Goal: Communication & Community: Answer question/provide support

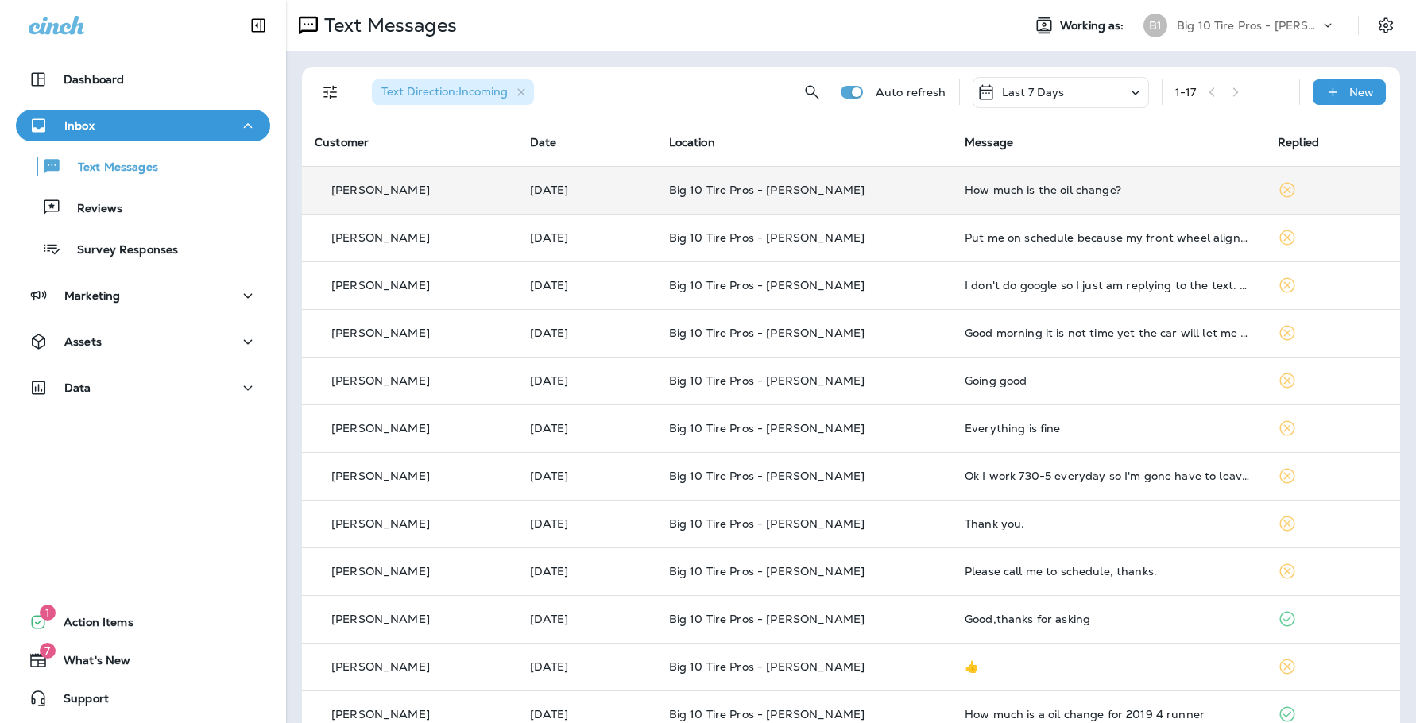
click at [1039, 182] on td "How much is the oil change?" at bounding box center [1108, 190] width 313 height 48
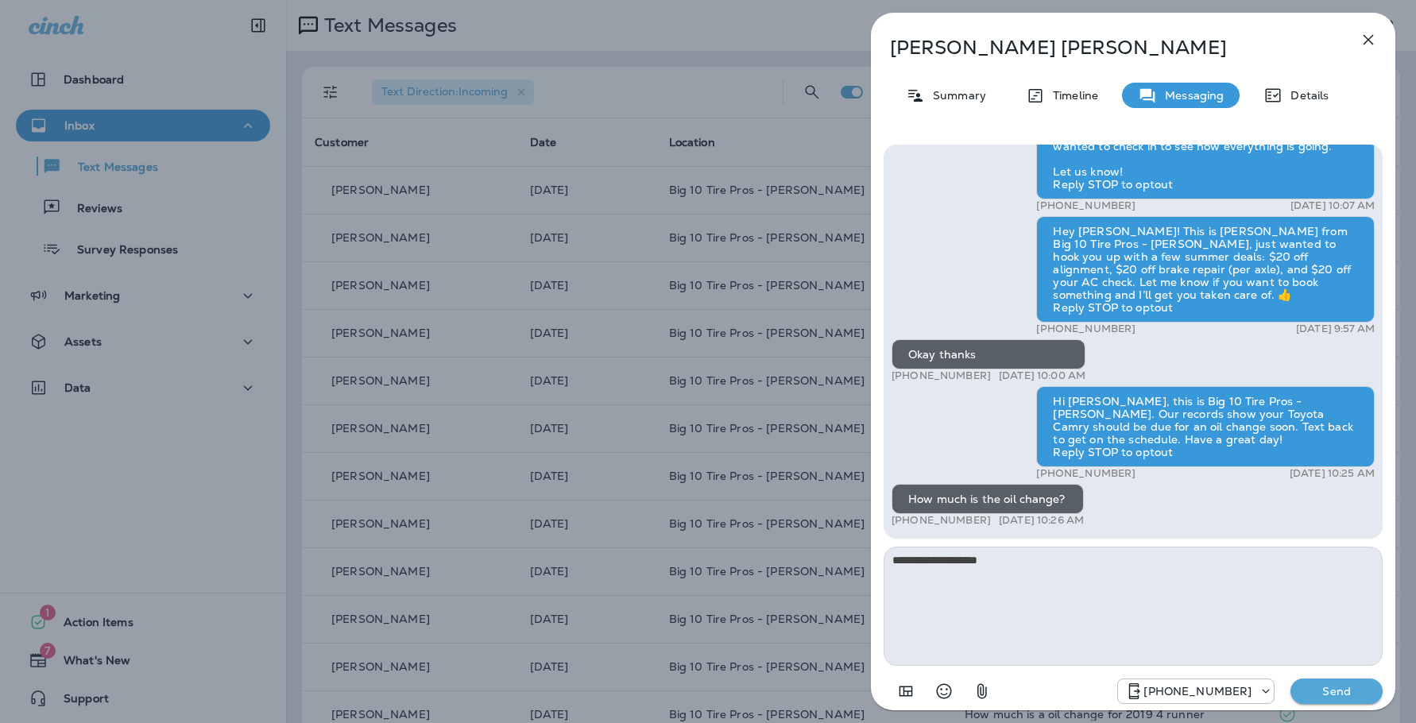
type textarea "**********"
click at [1362, 695] on p "Send" at bounding box center [1336, 691] width 67 height 14
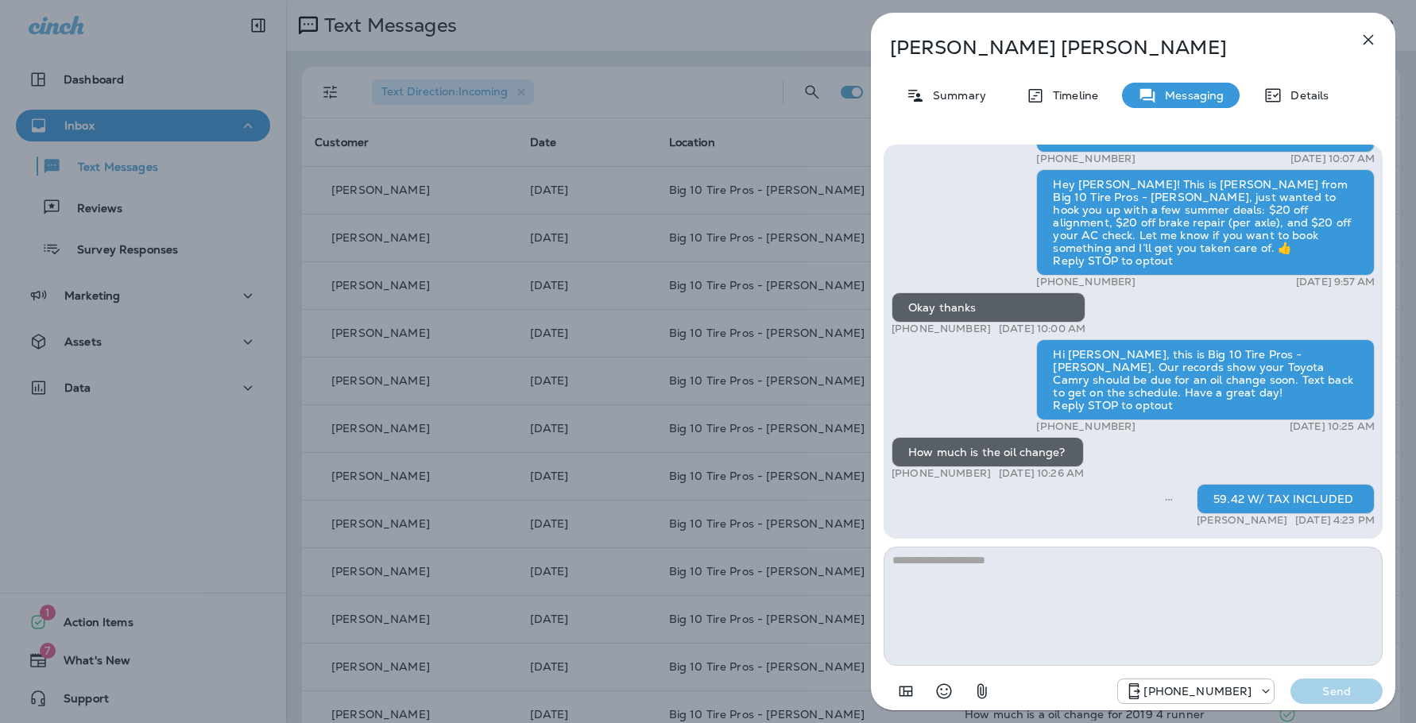
click at [1364, 34] on icon "button" at bounding box center [1368, 39] width 19 height 19
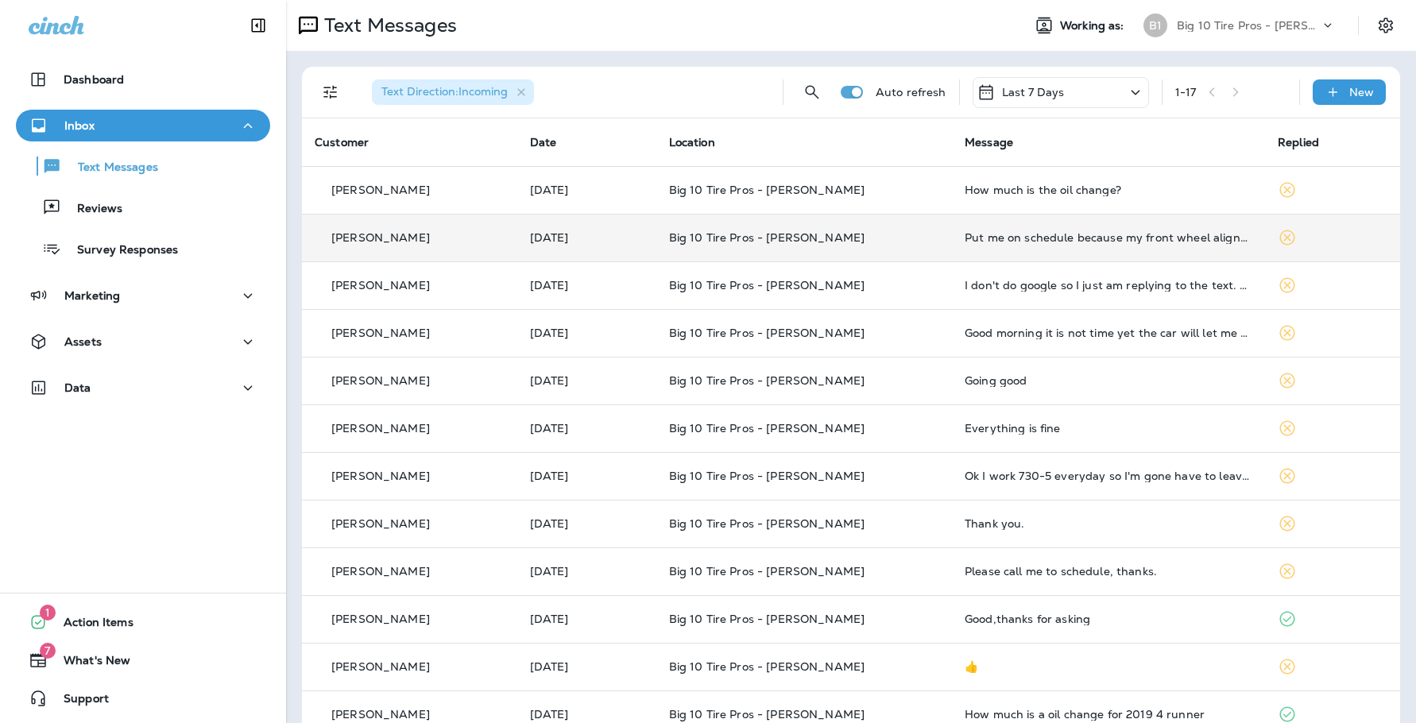
click at [952, 234] on td "Put me on schedule because my front wheel alignment have came off and need look…" at bounding box center [1108, 238] width 313 height 48
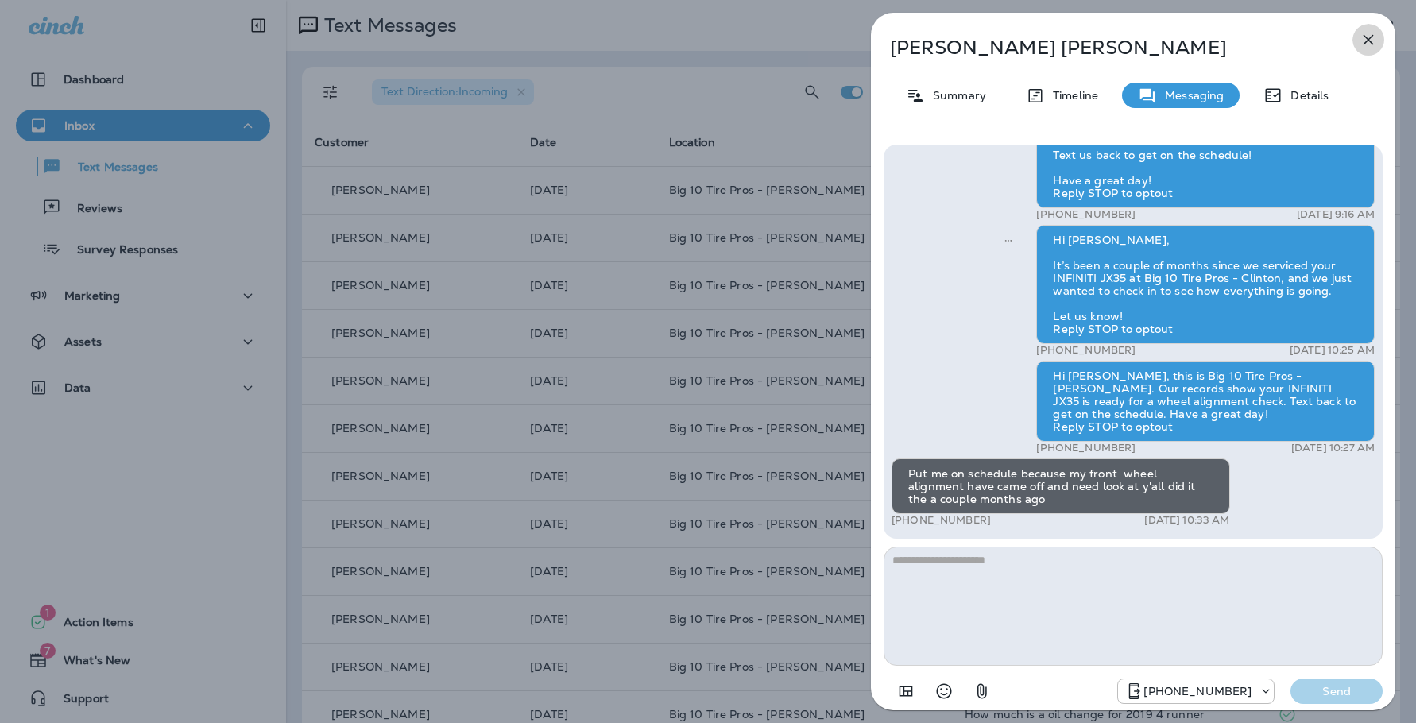
click at [1359, 45] on icon "button" at bounding box center [1368, 39] width 19 height 19
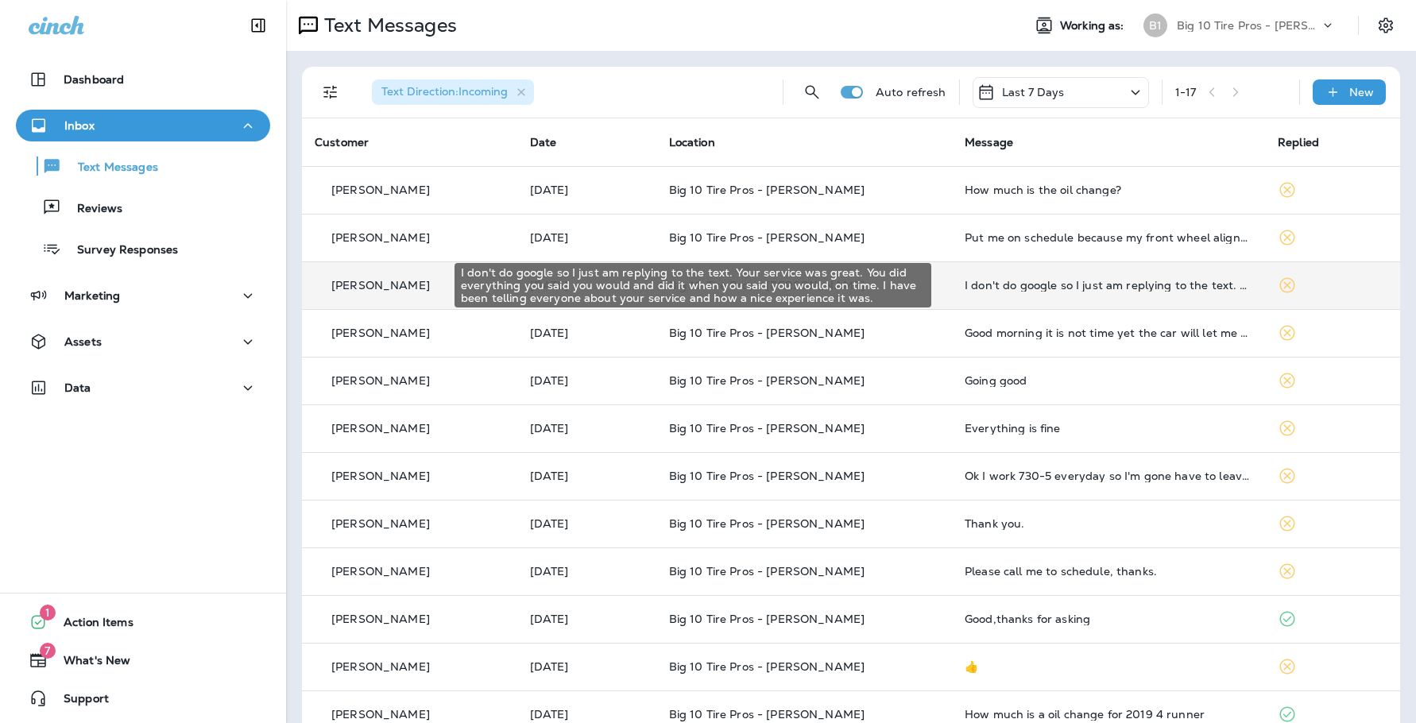
click at [1008, 285] on div "I don't do google so I just am replying to the text. Your service was great. Yo…" at bounding box center [1109, 285] width 288 height 13
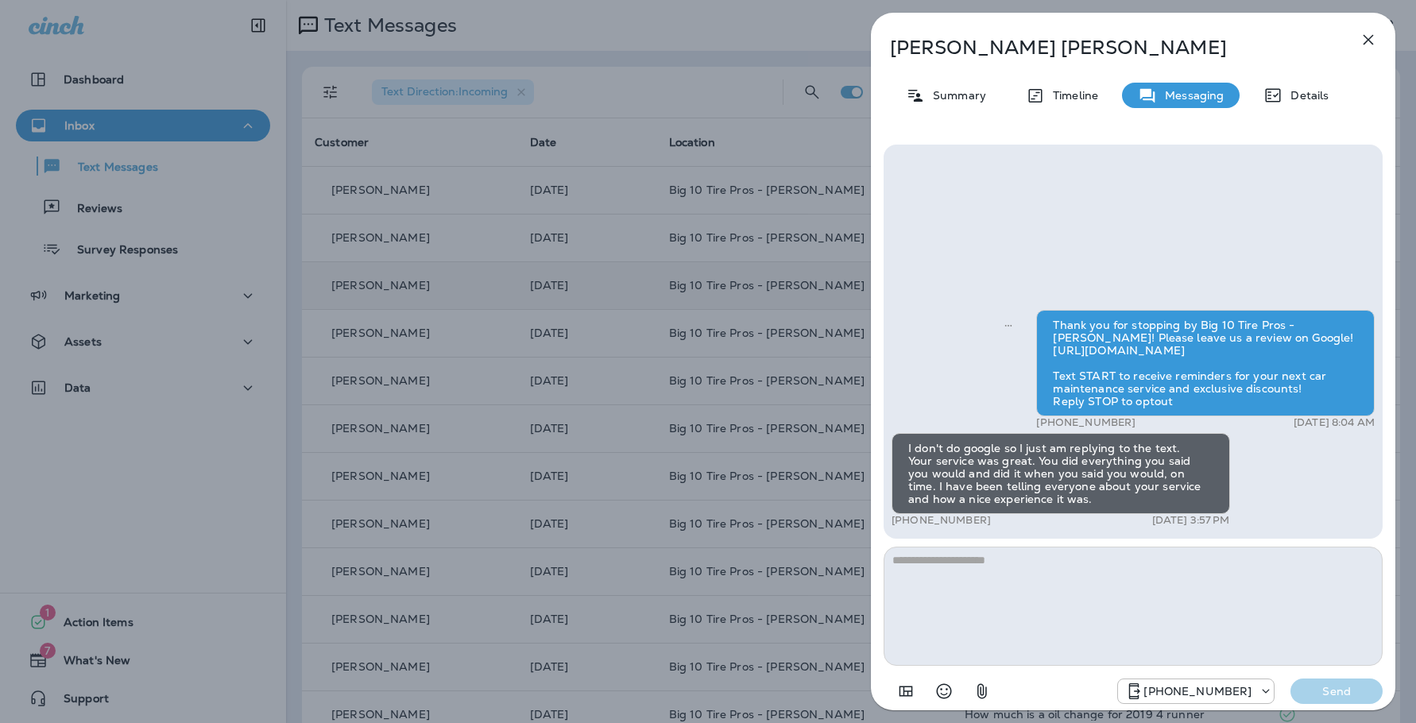
click at [989, 585] on textarea at bounding box center [1133, 606] width 499 height 119
type textarea "*"
click at [977, 556] on textarea "**********" at bounding box center [1133, 606] width 499 height 119
type textarea "**********"
click at [1340, 694] on p "Send" at bounding box center [1336, 691] width 67 height 14
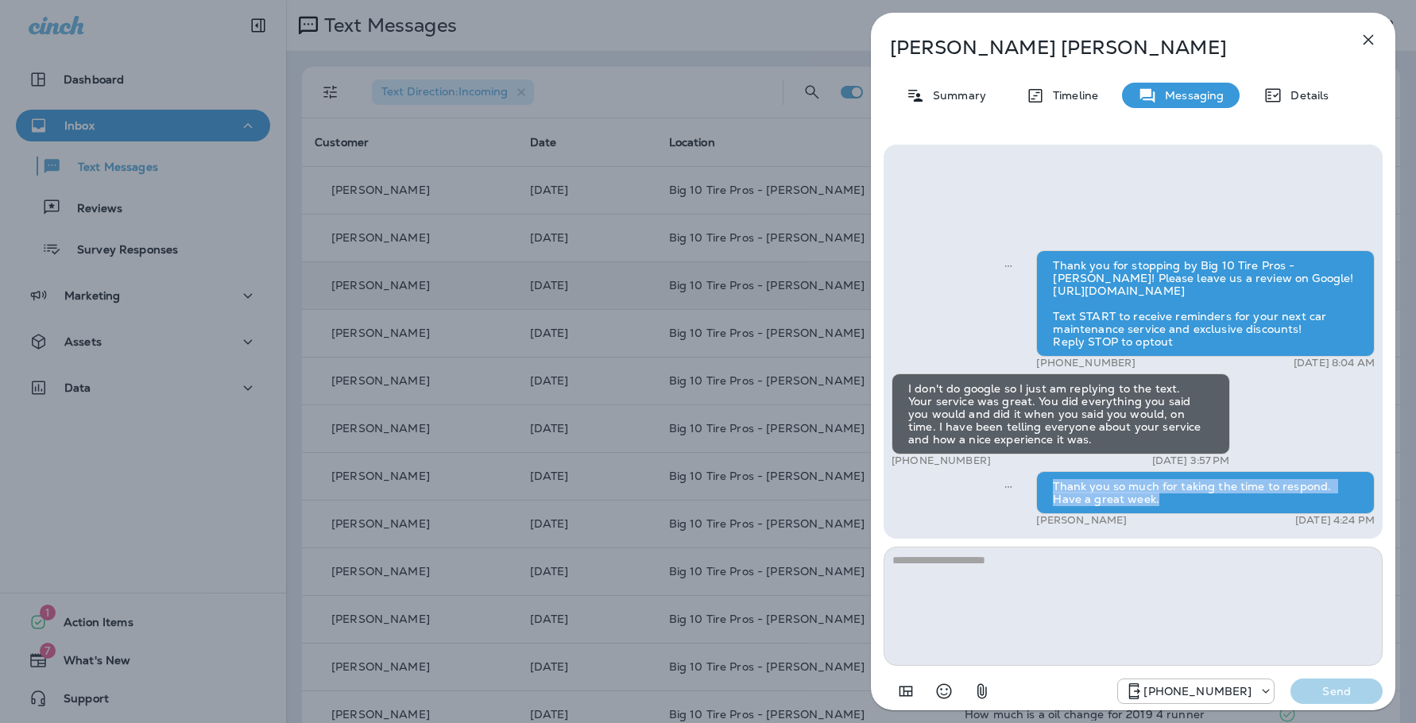
drag, startPoint x: 1046, startPoint y: 489, endPoint x: 1356, endPoint y: 505, distance: 310.4
click at [1356, 505] on div "Thank you so much for taking the time to respond. Have a great week." at bounding box center [1205, 492] width 339 height 43
copy div "Thank you so much for taking the time to respond. Have a great week."
click at [1366, 47] on icon "button" at bounding box center [1368, 39] width 19 height 19
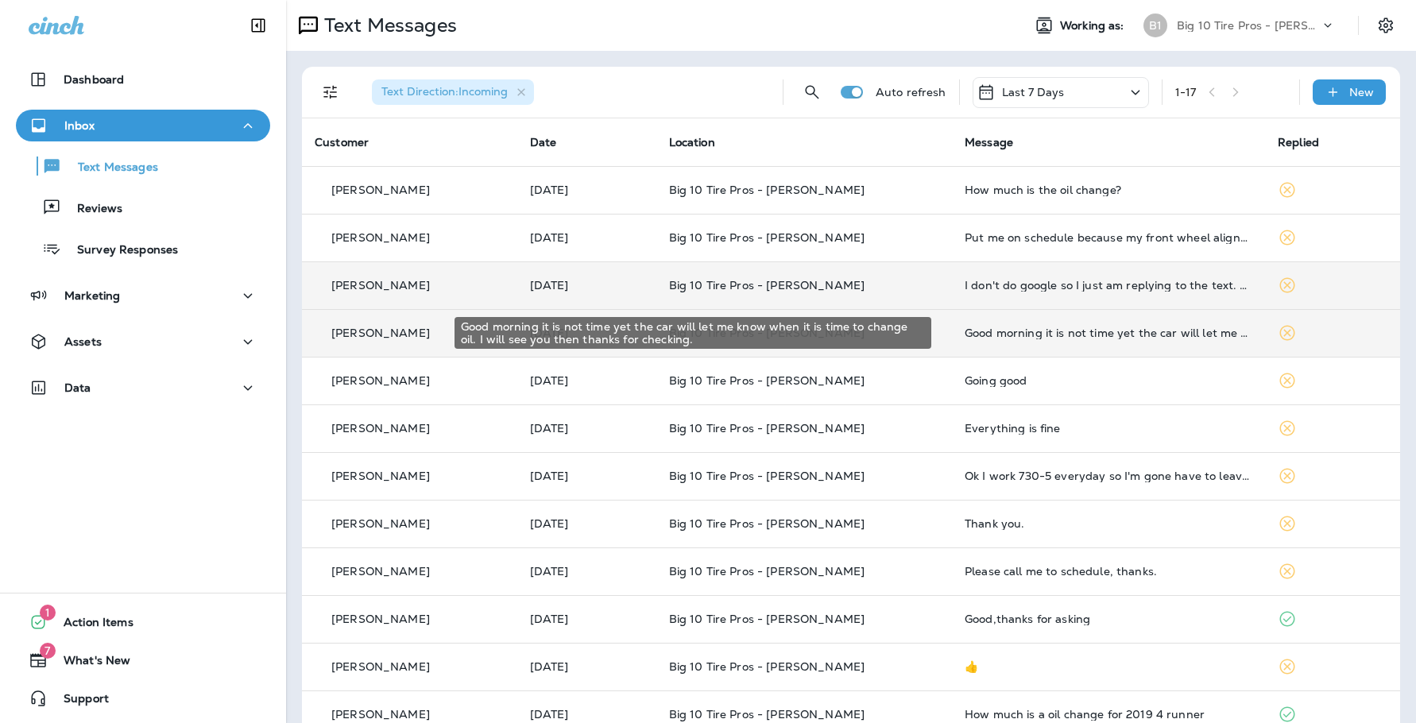
click at [1046, 334] on div "Good morning it is not time yet the car will let me know when it is time to cha…" at bounding box center [1109, 333] width 288 height 13
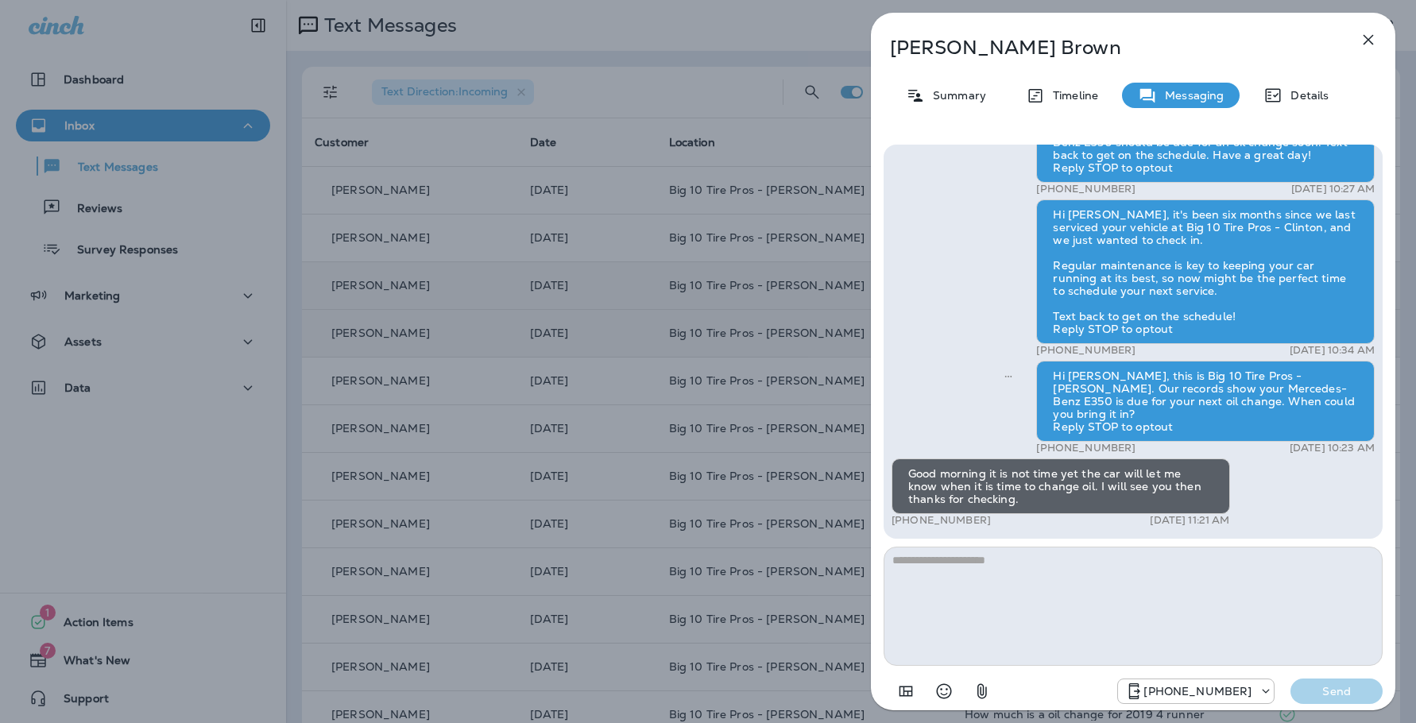
click at [996, 575] on textarea at bounding box center [1133, 606] width 499 height 119
type textarea "**********"
click at [1352, 686] on p "Send" at bounding box center [1336, 691] width 67 height 14
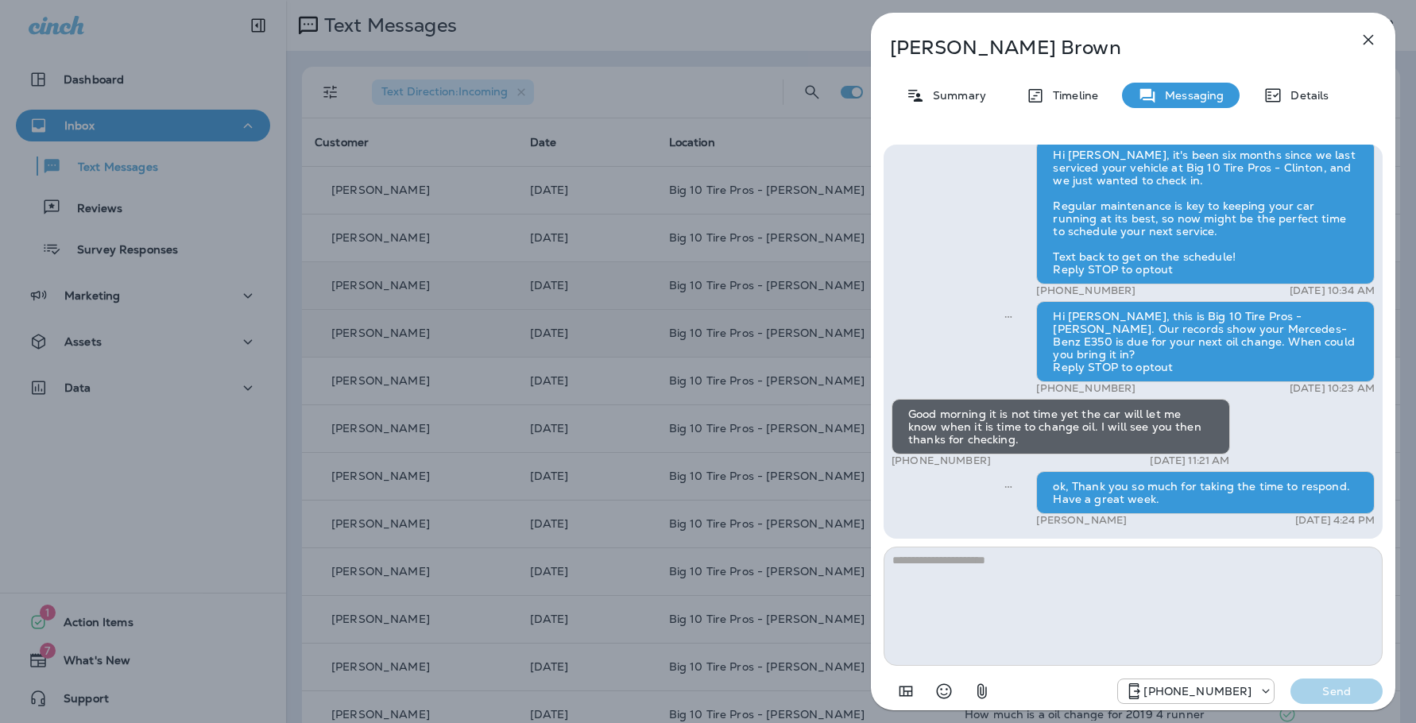
click at [1371, 36] on icon "button" at bounding box center [1368, 39] width 19 height 19
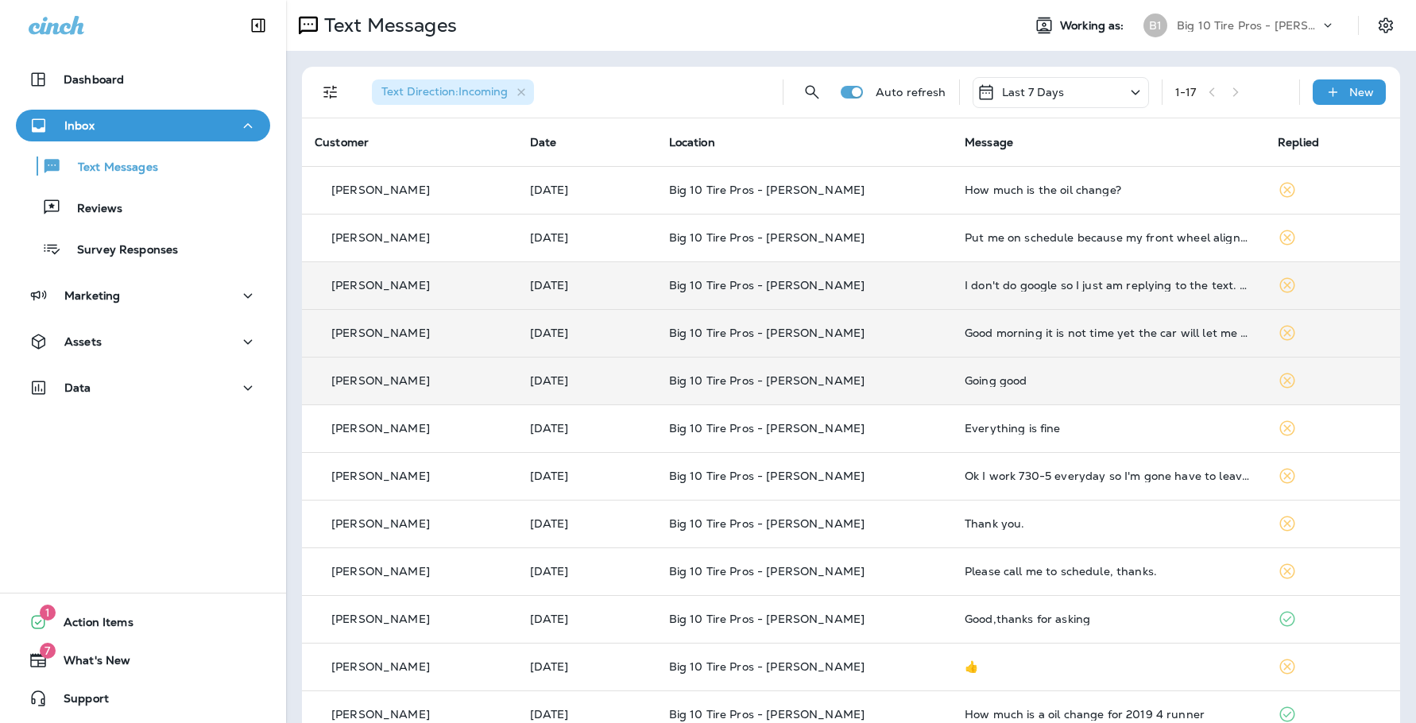
click at [1061, 389] on td "Going good" at bounding box center [1108, 381] width 313 height 48
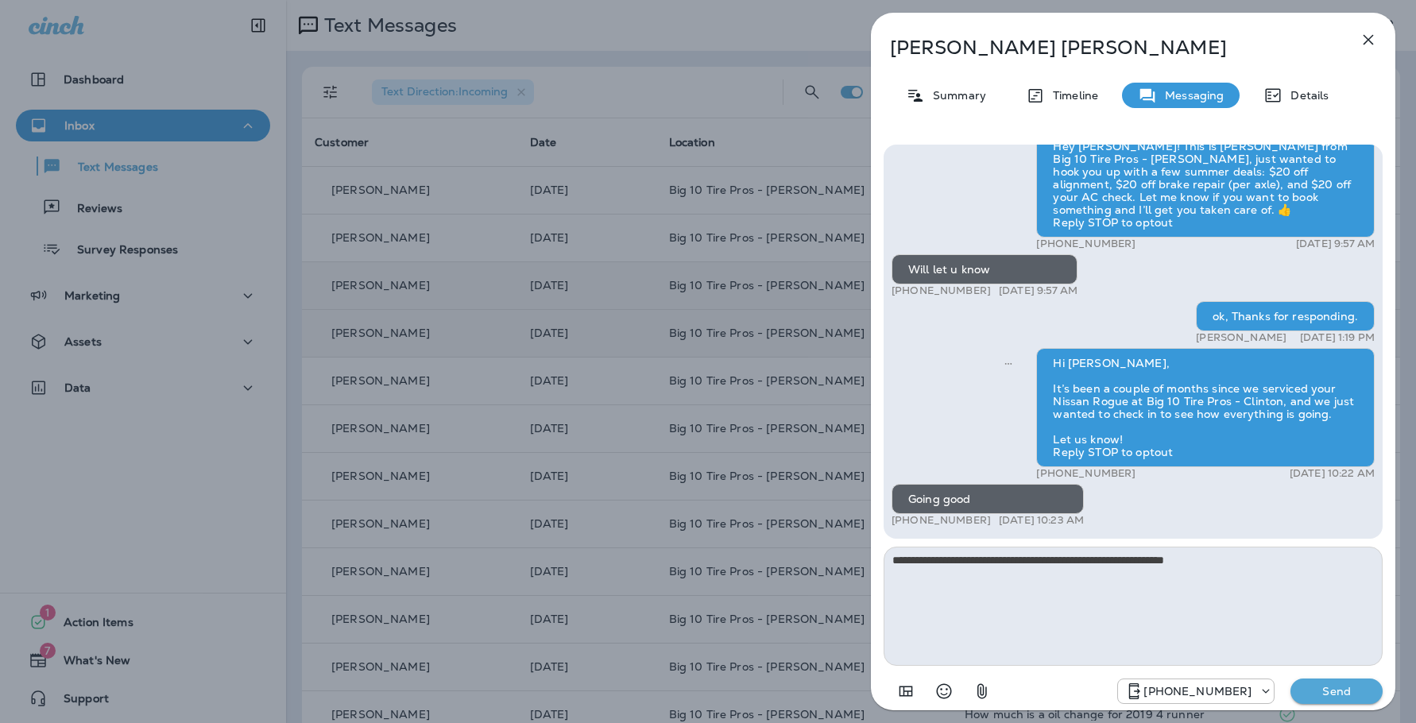
type textarea "**********"
click at [1337, 698] on p "Send" at bounding box center [1336, 691] width 67 height 14
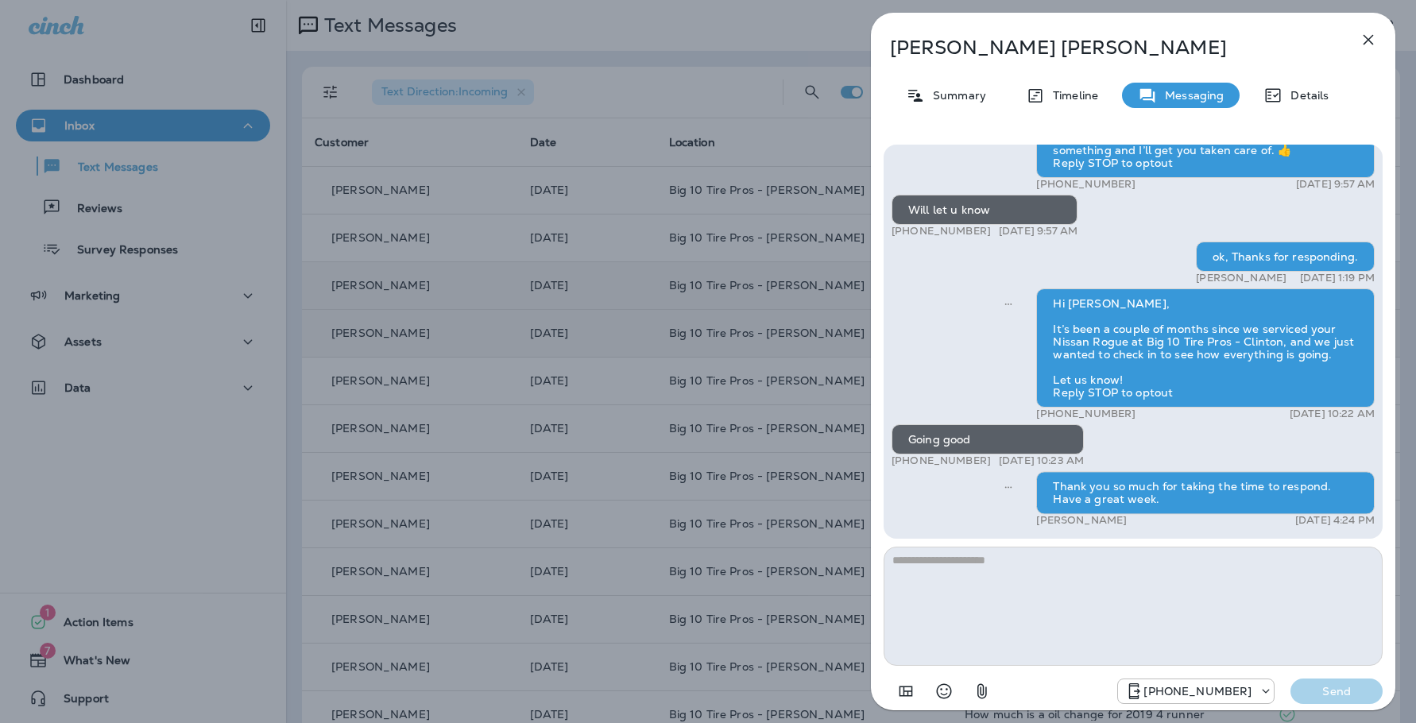
click at [1367, 39] on icon "button" at bounding box center [1369, 40] width 10 height 10
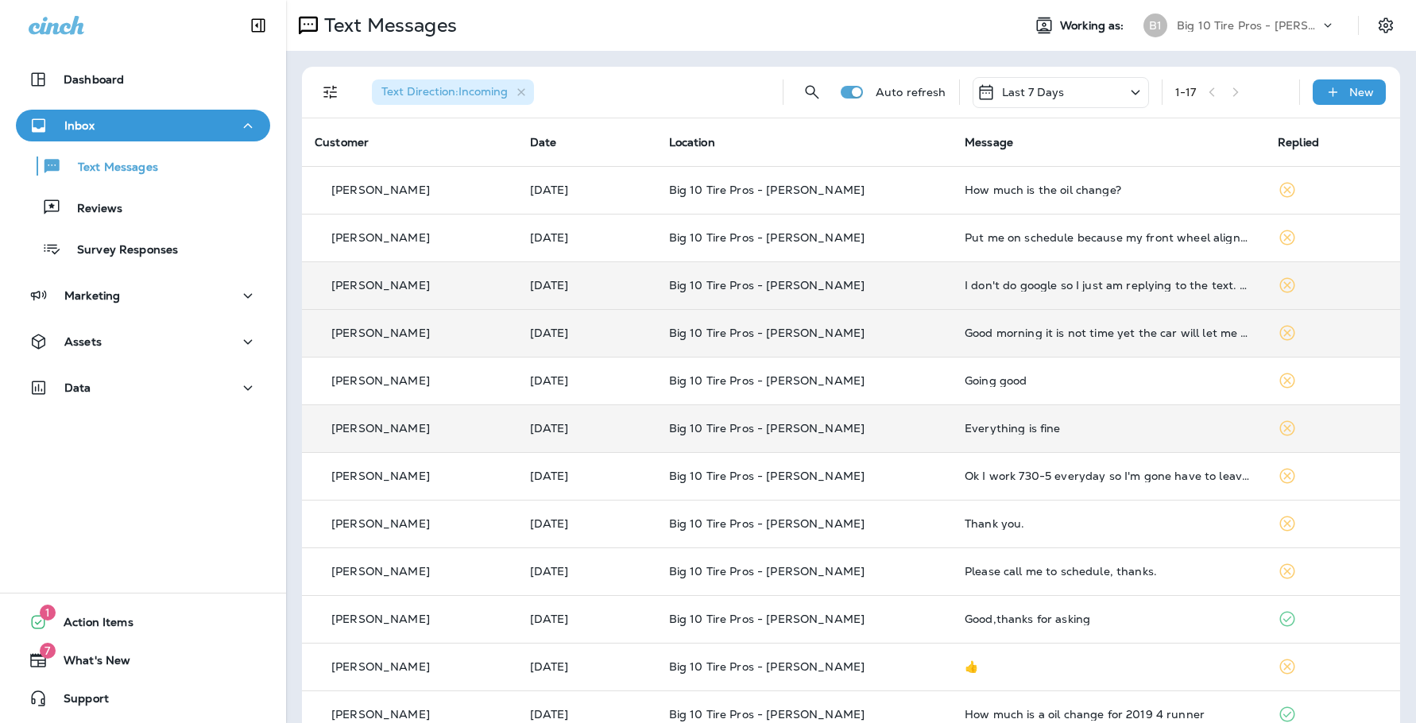
click at [1029, 435] on td "Everything is fine" at bounding box center [1108, 429] width 313 height 48
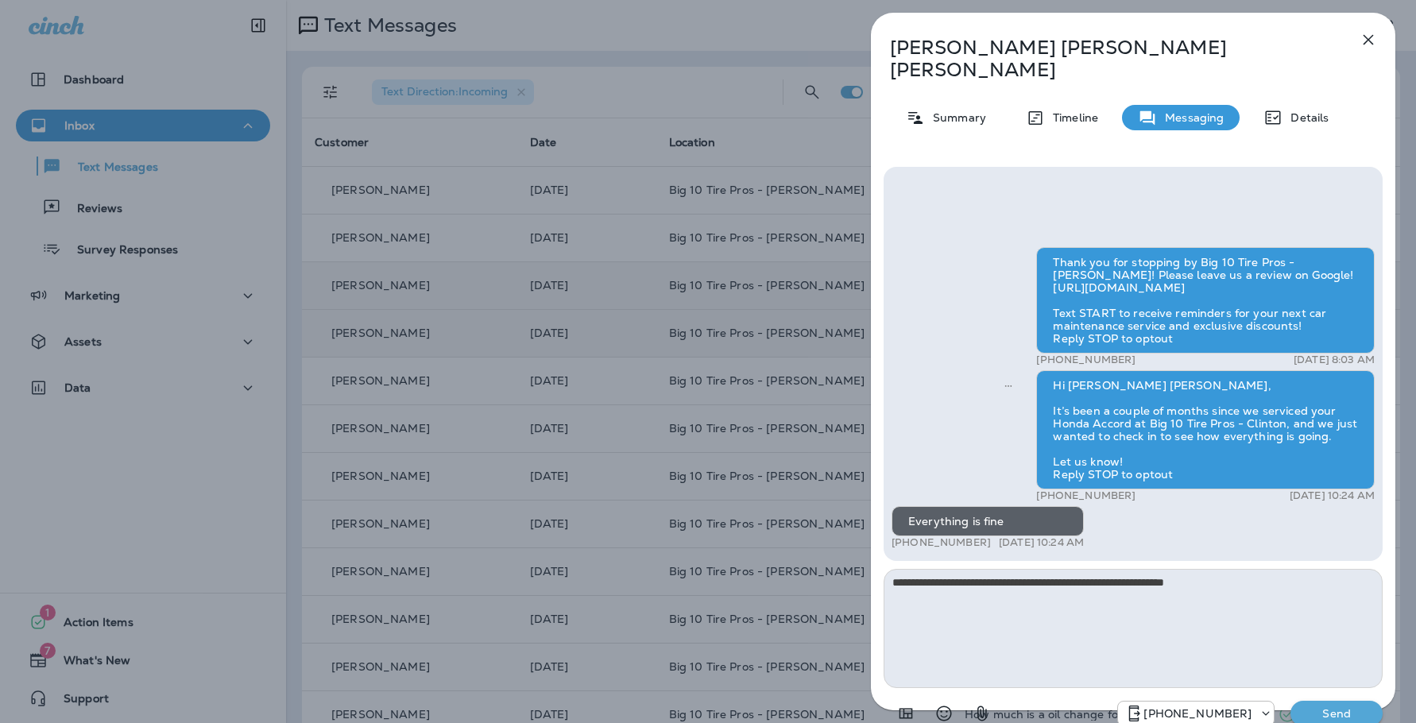
type textarea "**********"
click at [1308, 706] on p "Send" at bounding box center [1336, 713] width 67 height 14
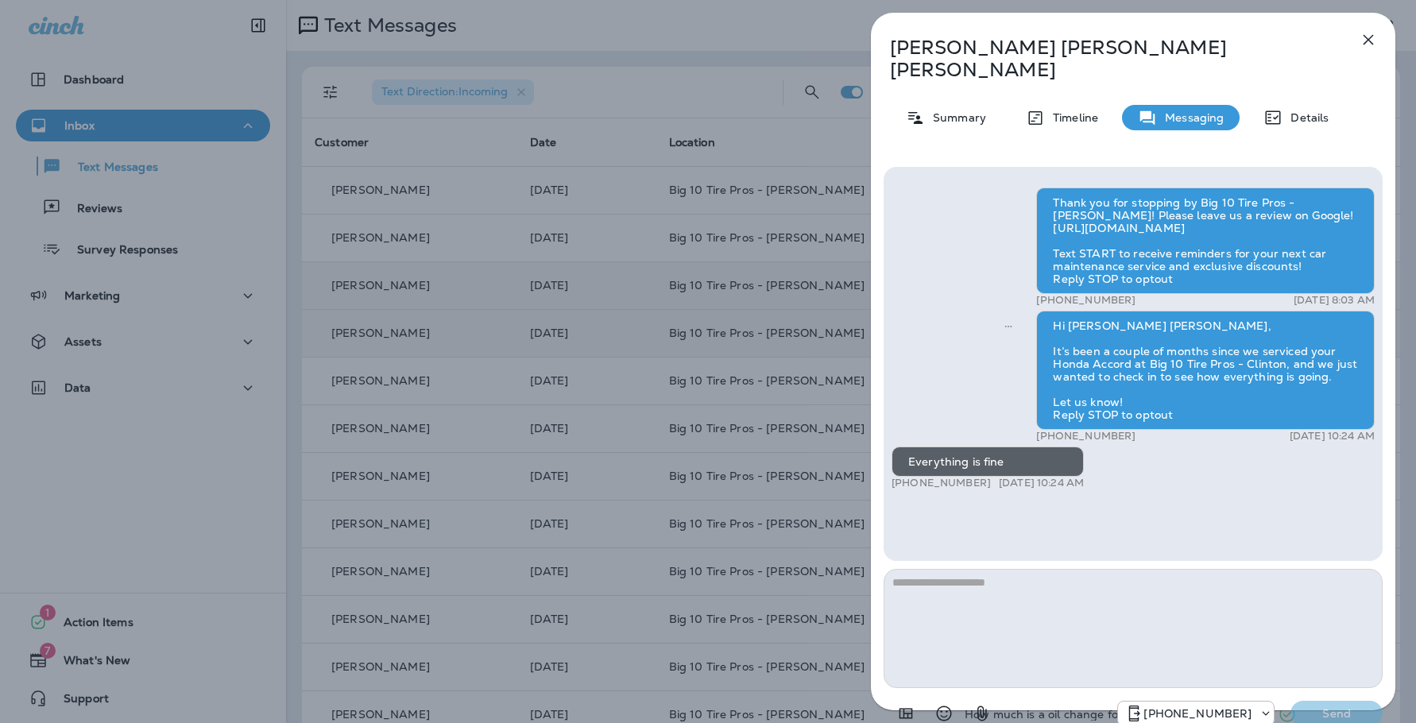
click at [1329, 701] on div "[PHONE_NUMBER] Send" at bounding box center [1249, 713] width 265 height 25
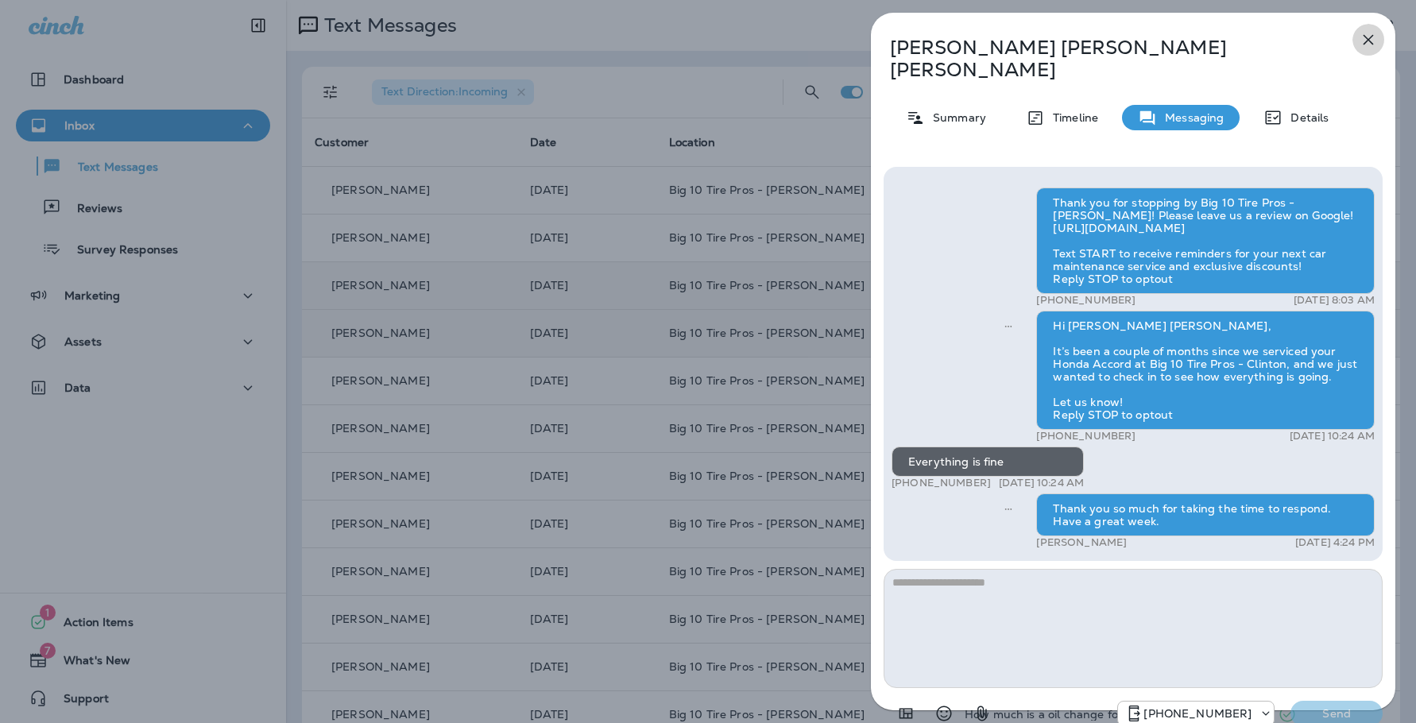
click at [1367, 47] on icon "button" at bounding box center [1368, 39] width 19 height 19
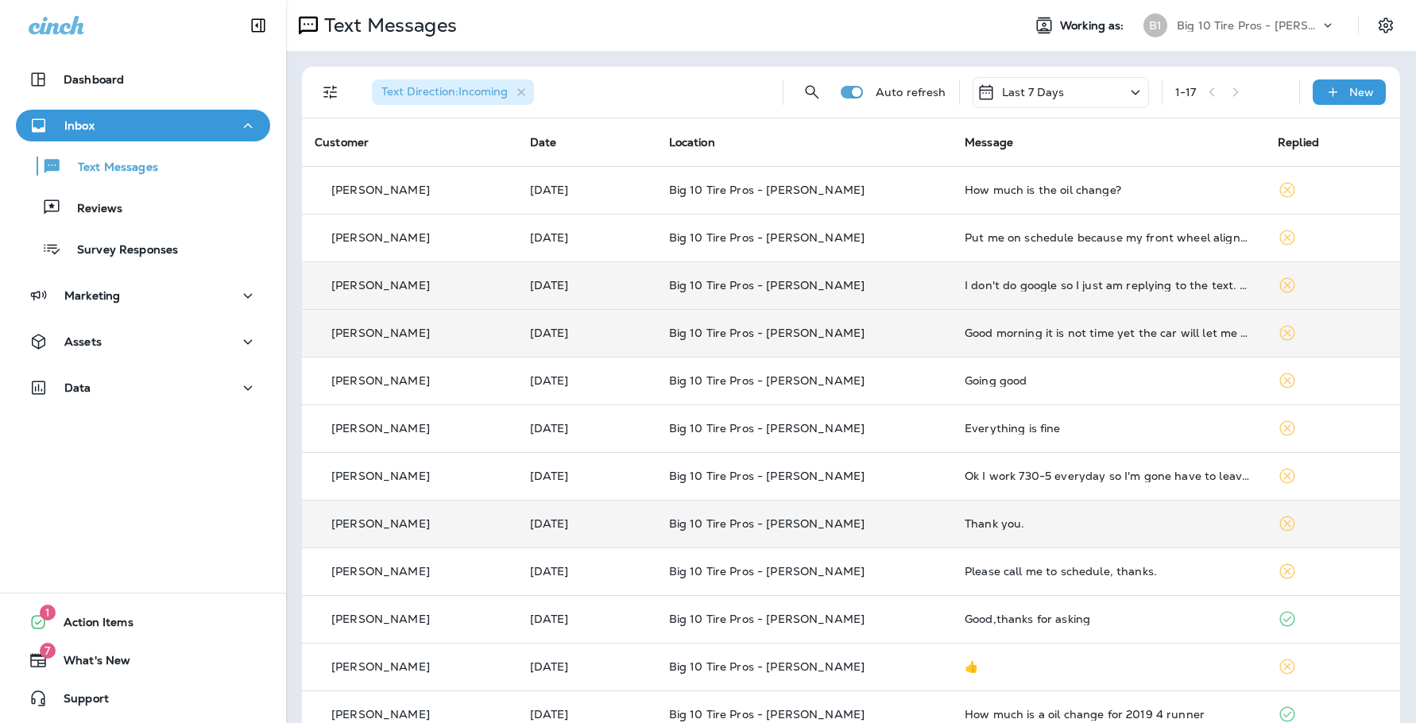
click at [965, 527] on div "Thank you." at bounding box center [1109, 523] width 288 height 13
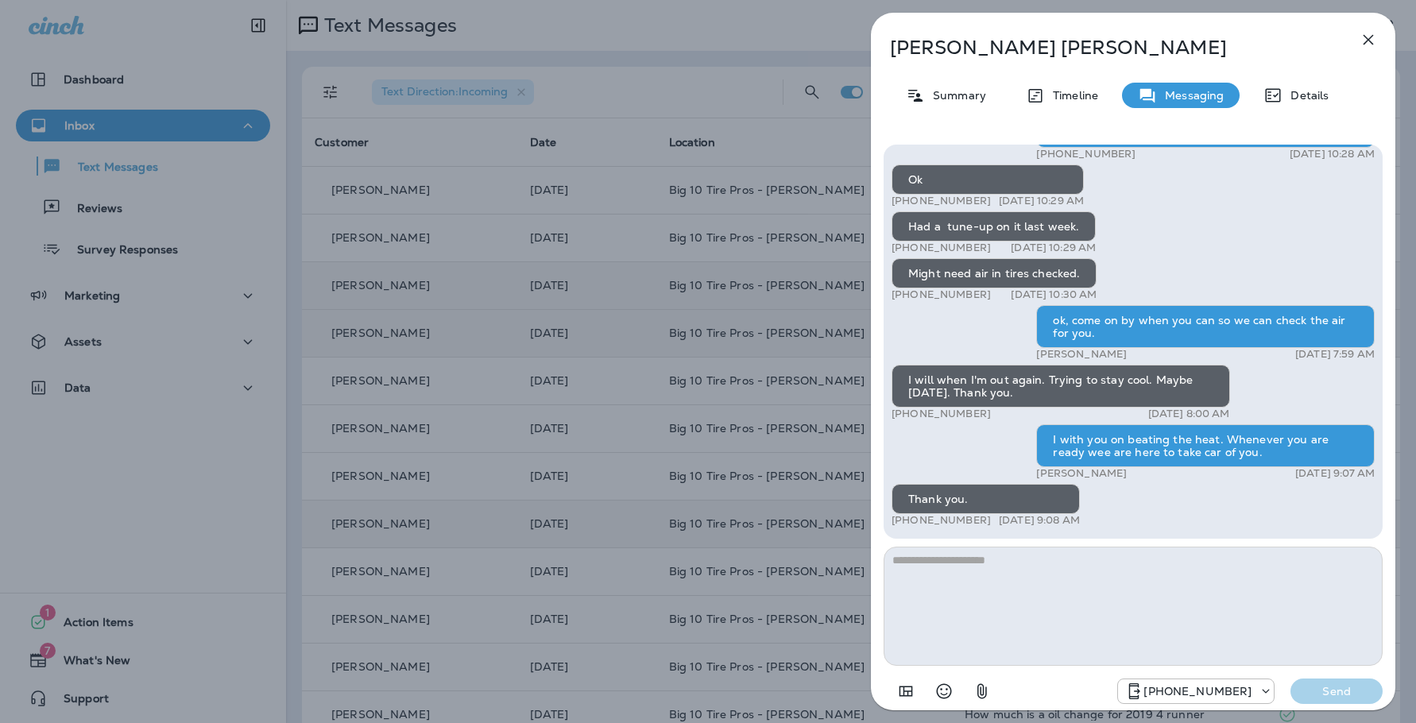
click at [1363, 41] on icon "button" at bounding box center [1368, 39] width 19 height 19
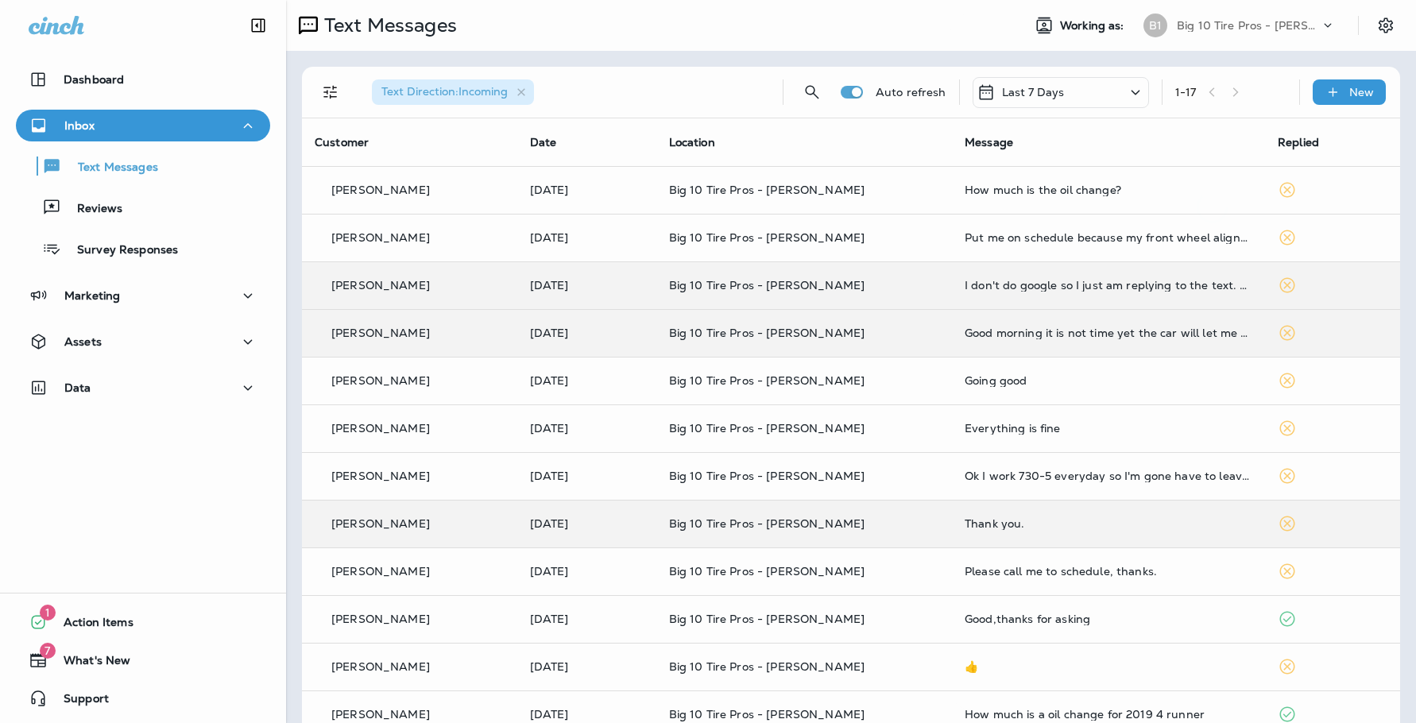
click at [150, 101] on div at bounding box center [708, 361] width 1416 height 723
click at [88, 79] on p "Dashboard" at bounding box center [94, 79] width 60 height 13
